Goal: Find specific page/section: Find specific page/section

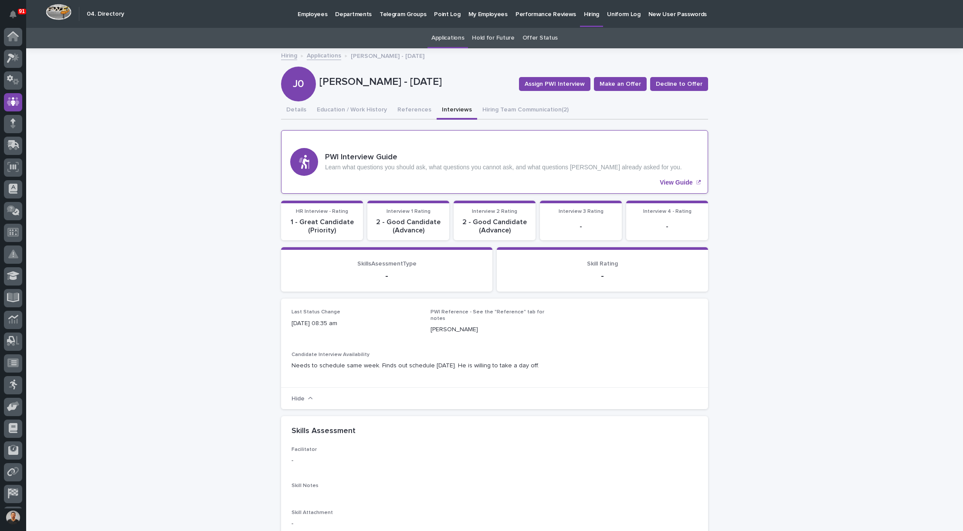
scroll to position [20, 0]
click at [584, 14] on p "Hiring" at bounding box center [591, 9] width 15 height 18
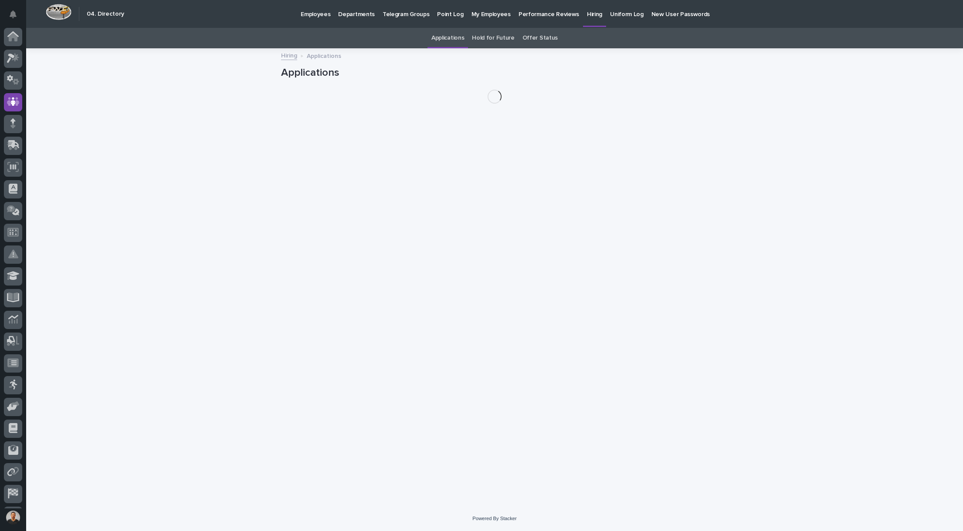
scroll to position [41, 0]
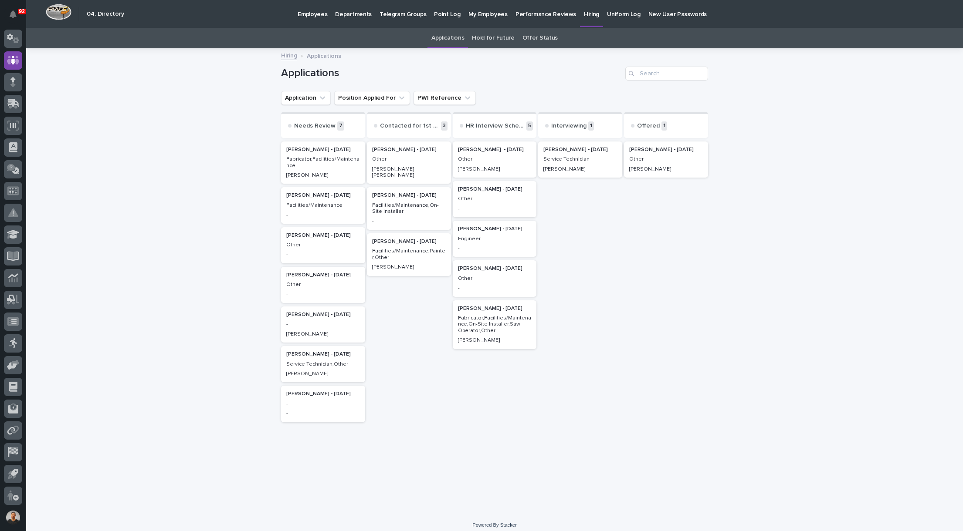
click at [484, 199] on p "Other" at bounding box center [495, 199] width 74 height 6
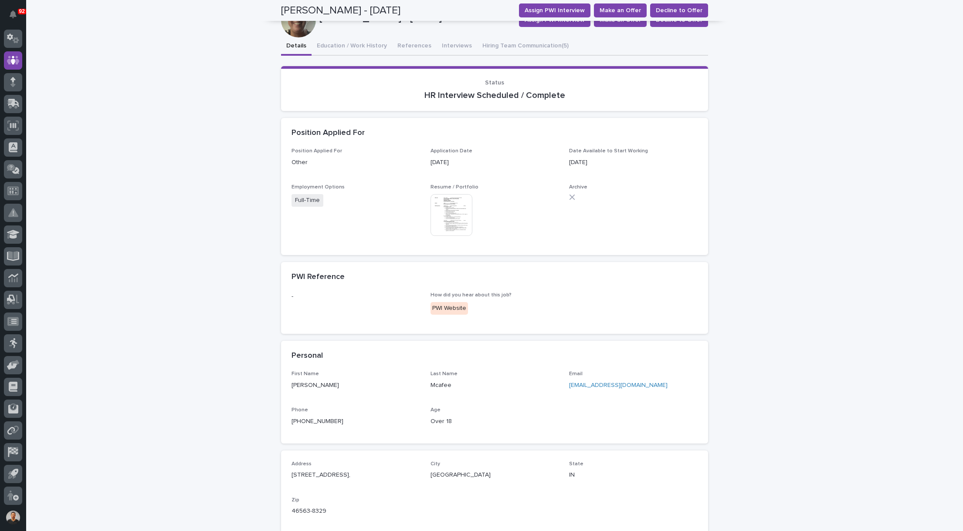
scroll to position [41, 0]
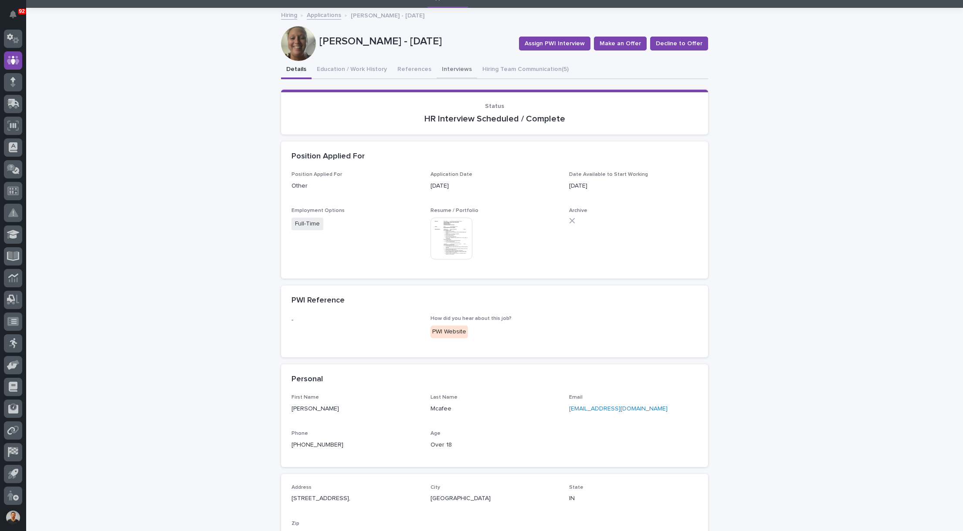
click at [447, 69] on button "Interviews" at bounding box center [456, 70] width 41 height 18
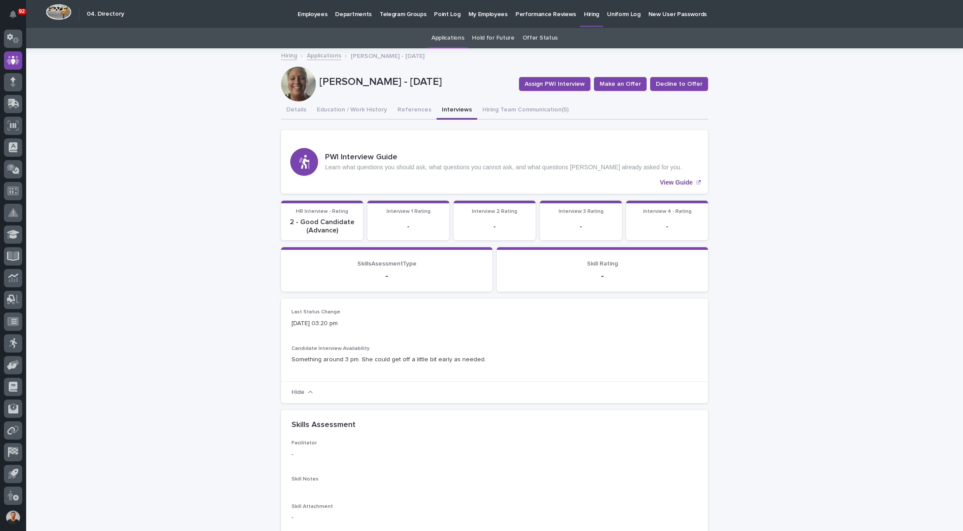
click at [294, 80] on div at bounding box center [298, 84] width 35 height 35
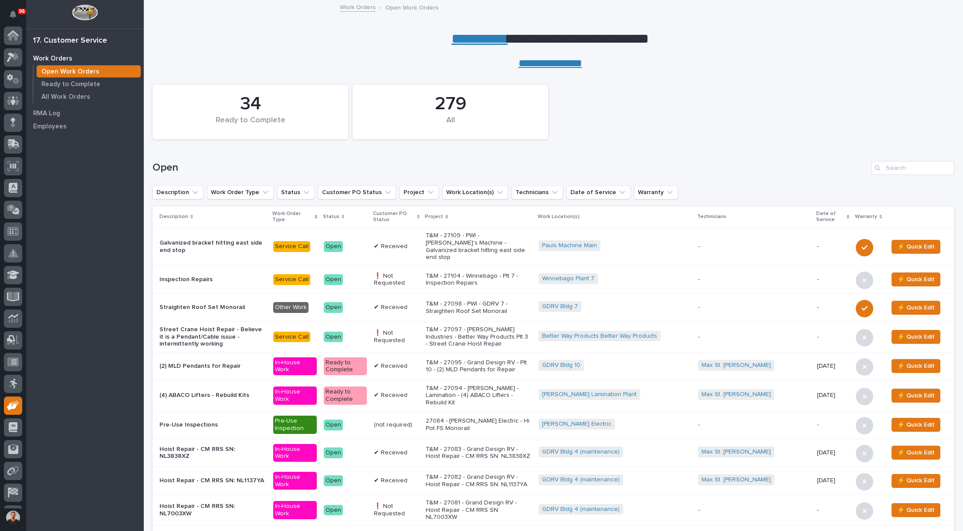
scroll to position [41, 0]
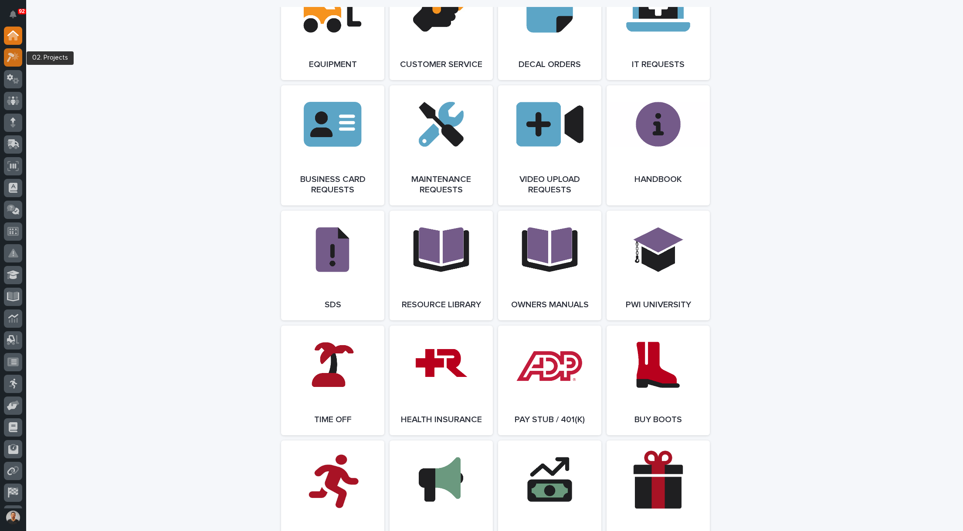
click at [15, 61] on icon at bounding box center [13, 57] width 13 height 10
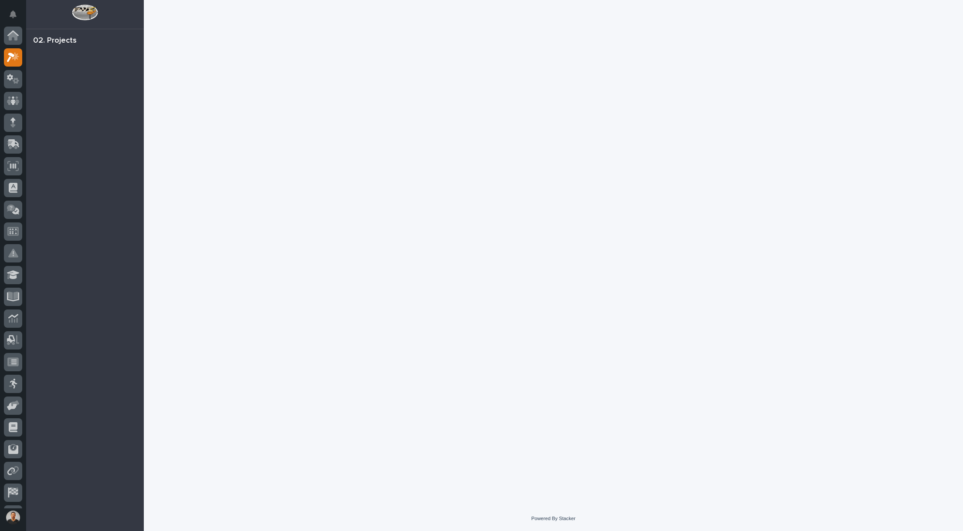
scroll to position [22, 0]
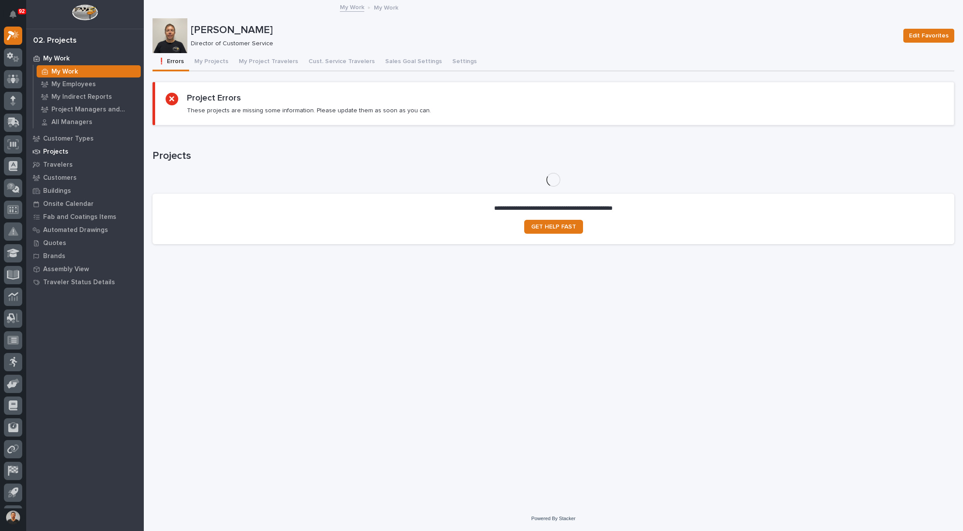
click at [60, 154] on p "Projects" at bounding box center [55, 152] width 25 height 8
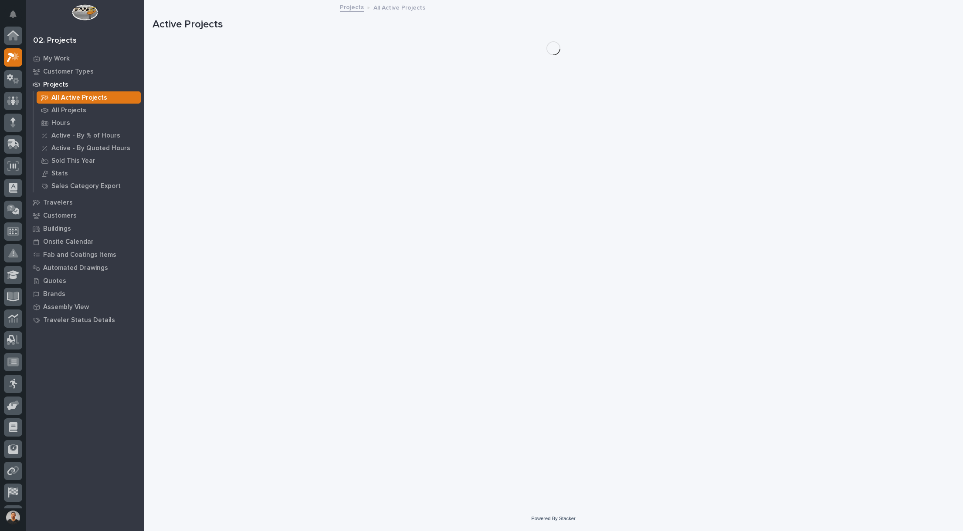
scroll to position [22, 0]
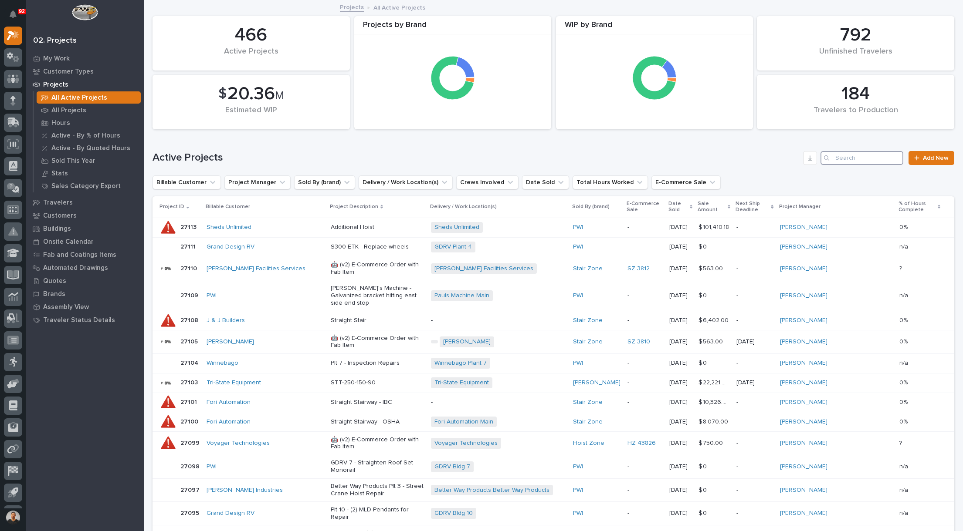
click at [868, 161] on input "Search" at bounding box center [861, 158] width 83 height 14
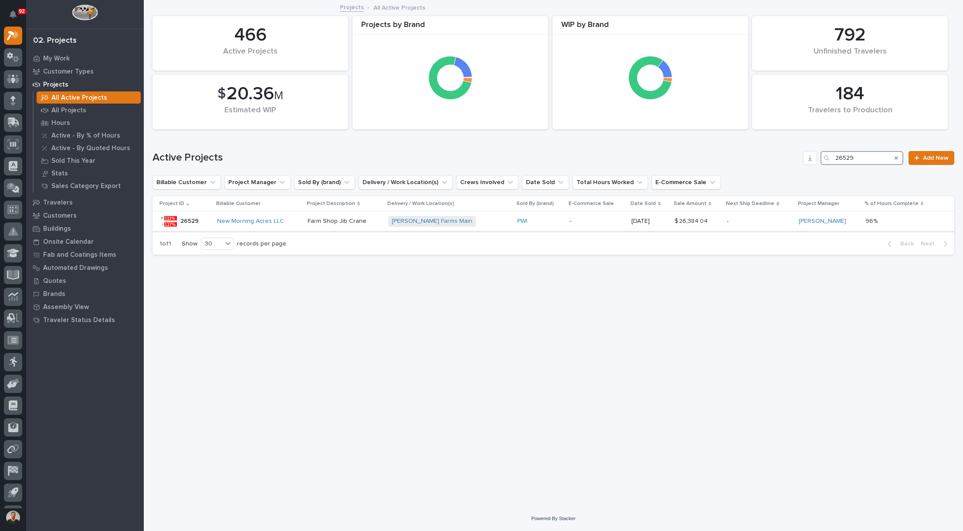
type input "26529"
click at [344, 221] on p "Farm Shop Jib Crane" at bounding box center [345, 221] width 74 height 7
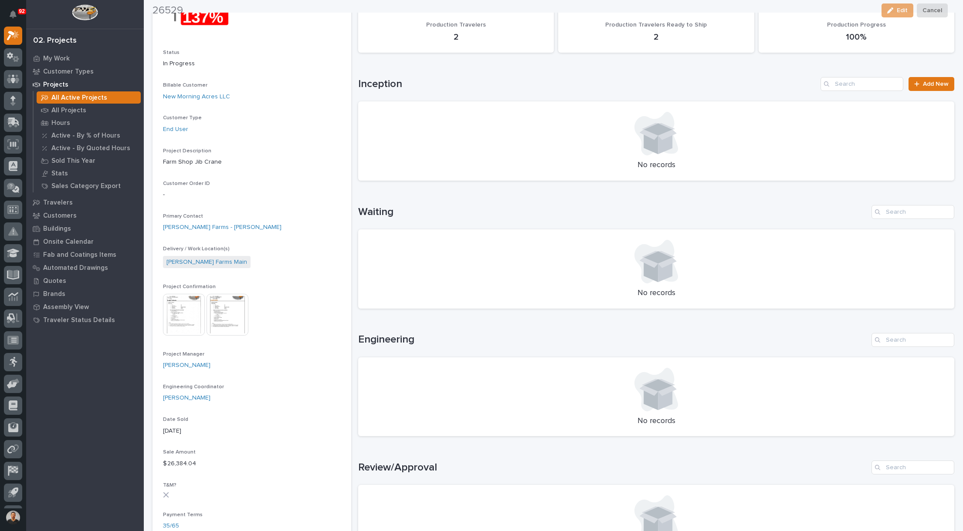
scroll to position [131, 0]
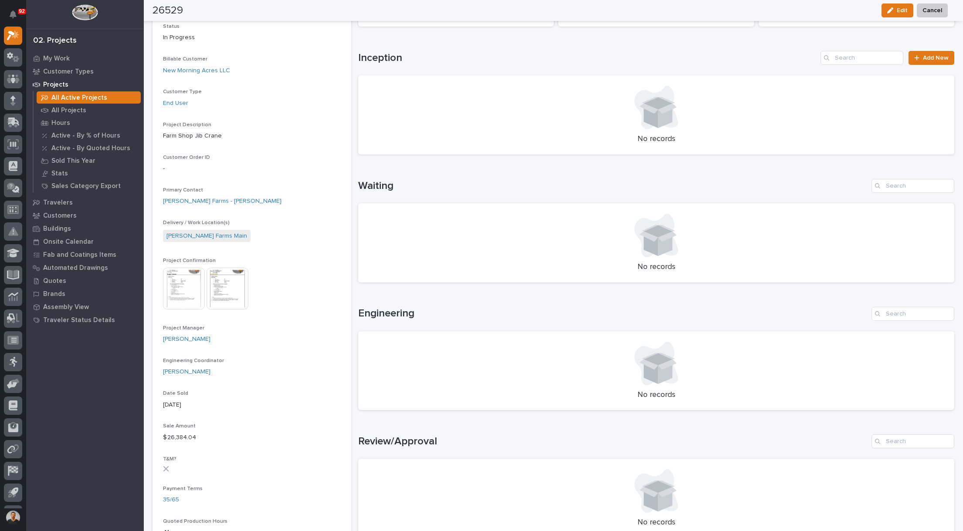
click at [222, 288] on img at bounding box center [227, 289] width 42 height 42
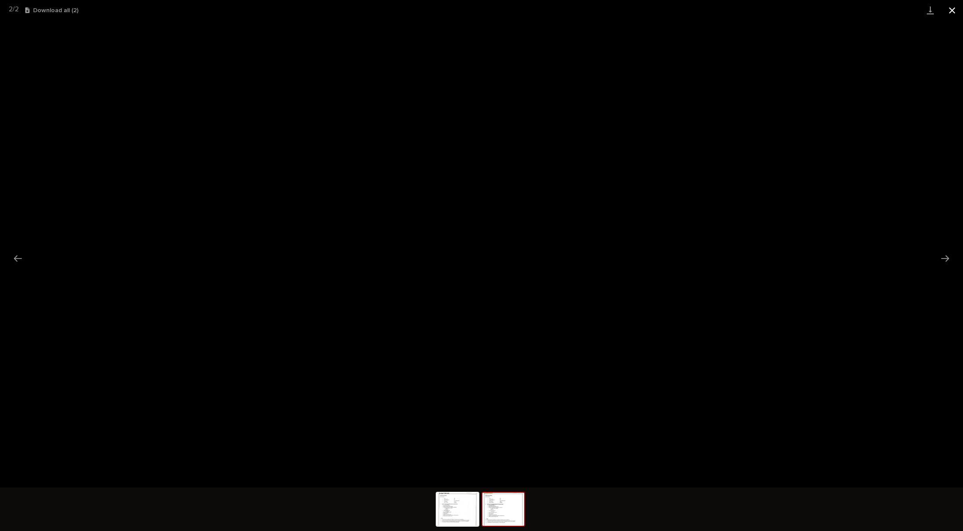
click at [951, 10] on button "Close gallery" at bounding box center [952, 10] width 22 height 20
